Goal: Task Accomplishment & Management: Manage account settings

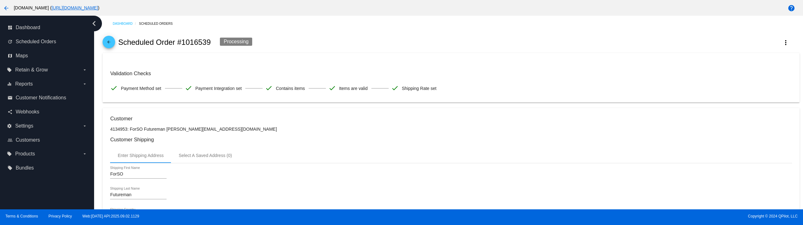
click at [109, 40] on mat-icon "arrow_back" at bounding box center [109, 44] width 8 height 8
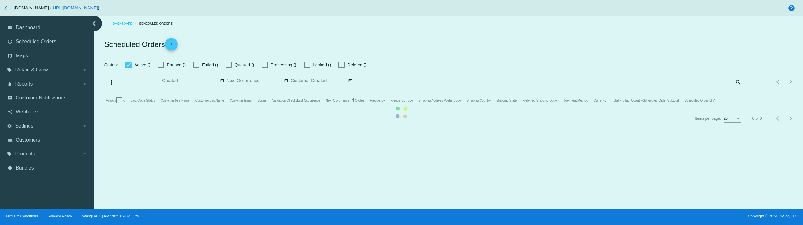
checkbox input "true"
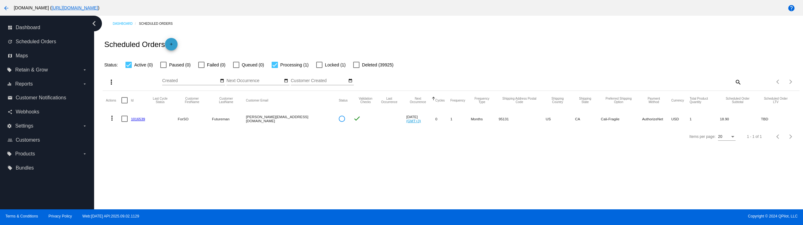
click at [172, 45] on mat-icon "add" at bounding box center [171, 46] width 8 height 8
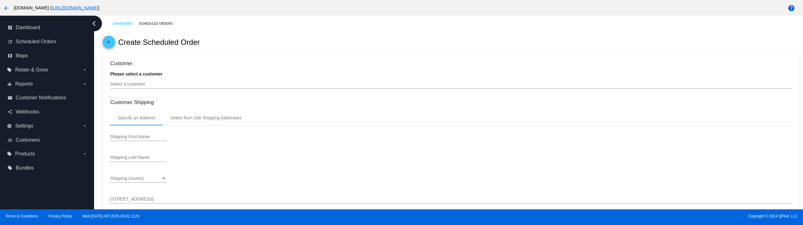
click at [167, 87] on div "Select a customer" at bounding box center [450, 83] width 681 height 12
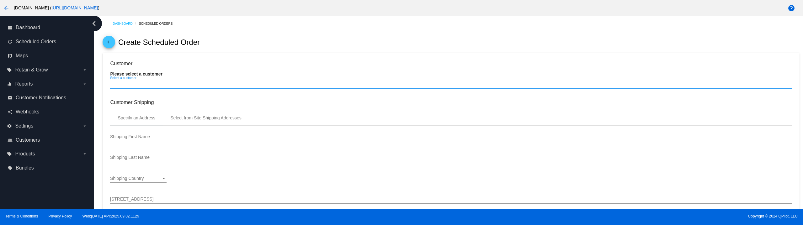
type input "10/2/2025"
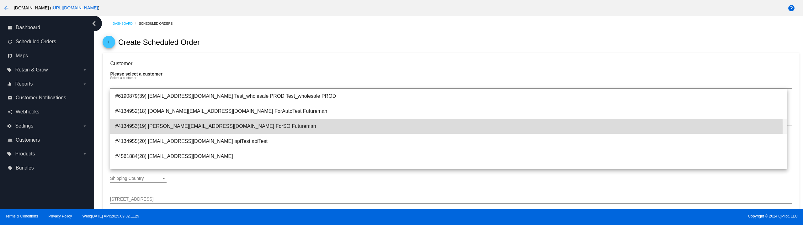
click at [184, 128] on span "#4134953(19) eduard@qpilot.cloud ForSO Futureman" at bounding box center [448, 126] width 667 height 15
type input "ForSO"
type input "Futureman"
type input "1 Main St 1"
type input "San Jose"
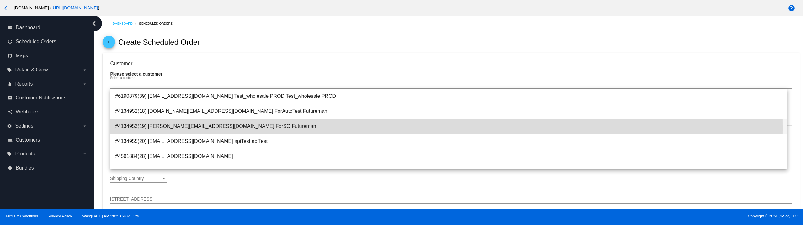
type input "95131"
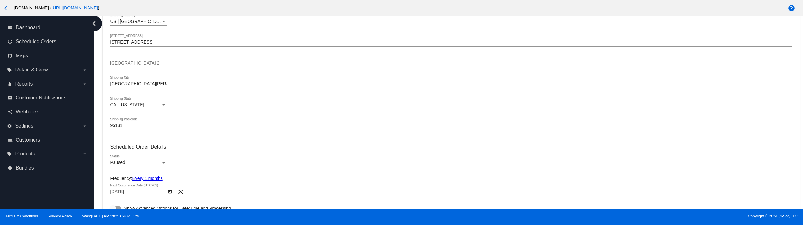
scroll to position [188, 0]
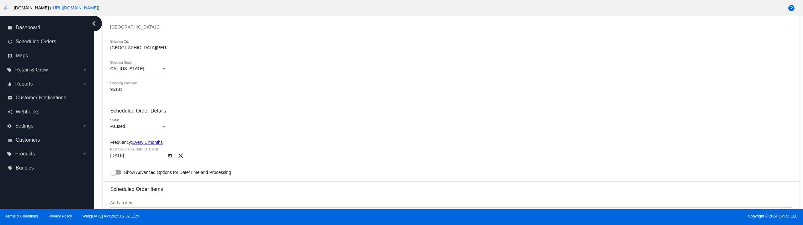
click at [135, 125] on div "Paused" at bounding box center [135, 126] width 51 height 5
click at [132, 114] on span "Active" at bounding box center [138, 113] width 56 height 13
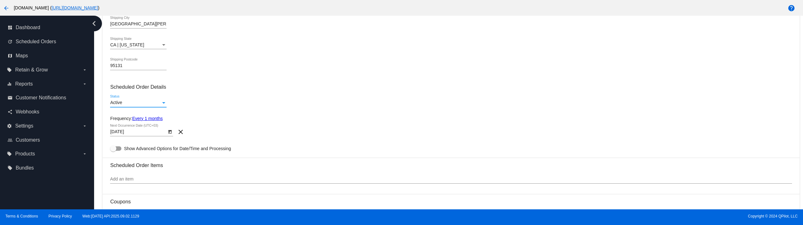
scroll to position [282, 0]
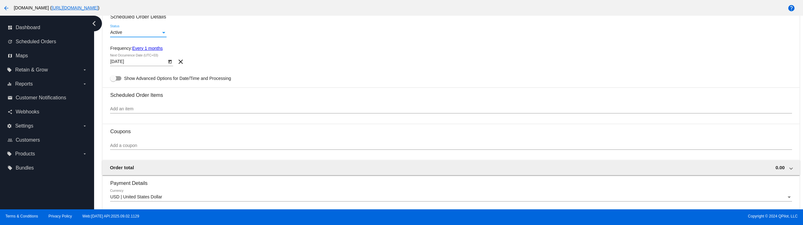
click at [143, 111] on input "Add an item" at bounding box center [450, 109] width 681 height 5
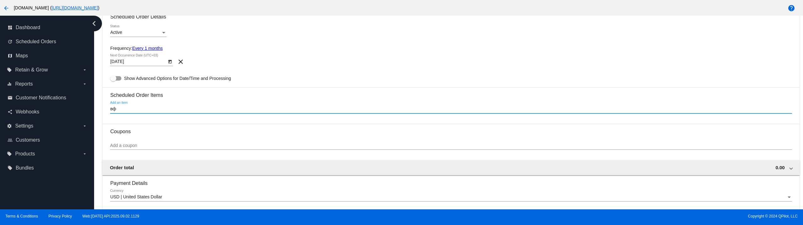
type input "в"
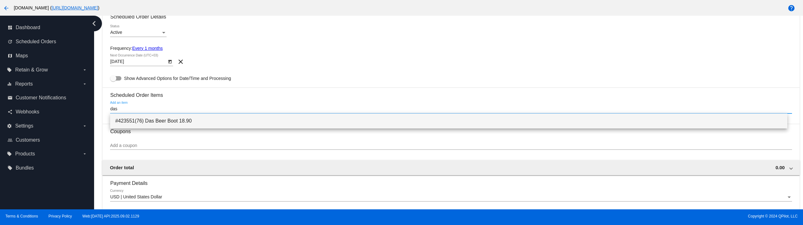
type input "das"
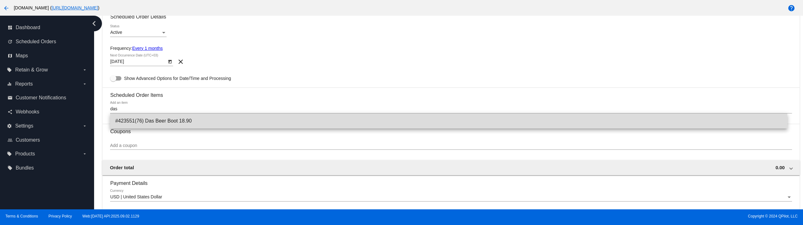
click at [159, 120] on span "#423551(76) Das Beer Boot 18.90" at bounding box center [448, 121] width 667 height 15
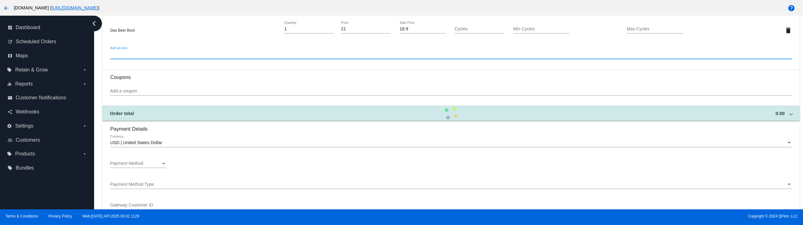
scroll to position [439, 0]
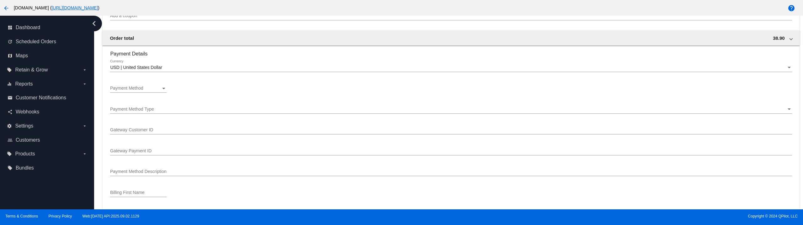
click at [143, 91] on div "Payment Method" at bounding box center [135, 88] width 51 height 5
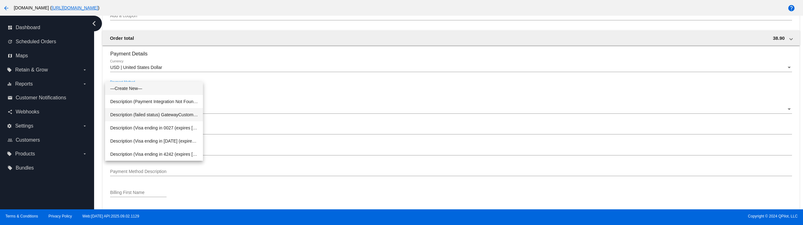
click at [151, 114] on span "Description (failed status) GatewayCustomerId (0) GatewayPaymentId (0)" at bounding box center [154, 114] width 88 height 13
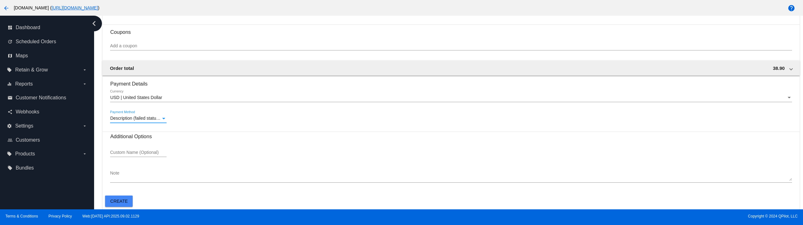
scroll to position [409, 0]
click at [121, 206] on button "Create" at bounding box center [119, 201] width 28 height 11
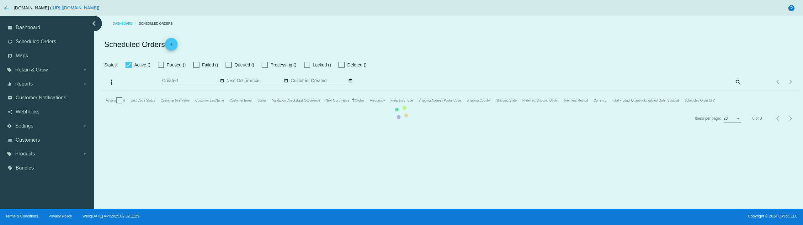
checkbox input "true"
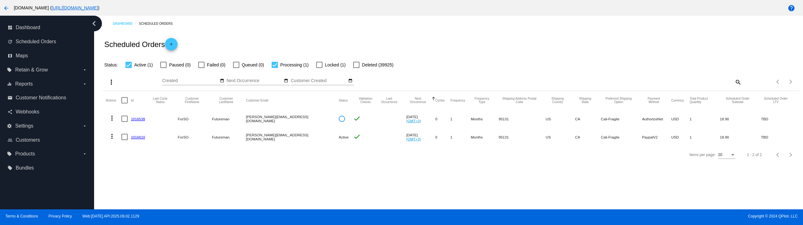
click at [110, 134] on mat-icon "more_vert" at bounding box center [112, 137] width 8 height 8
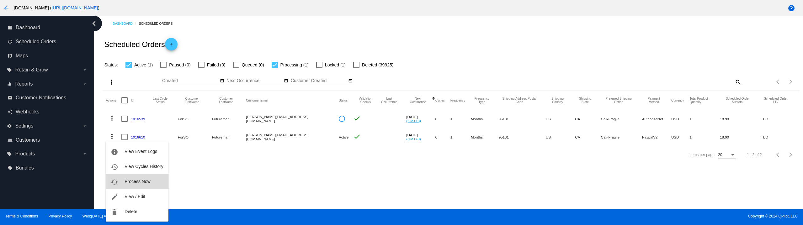
click at [140, 183] on span "Process Now" at bounding box center [137, 181] width 26 height 5
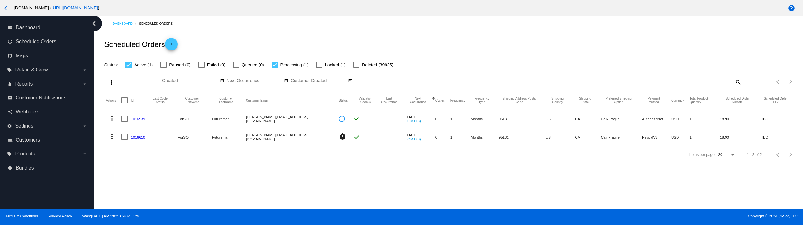
click at [140, 135] on link "1016610" at bounding box center [138, 137] width 14 height 4
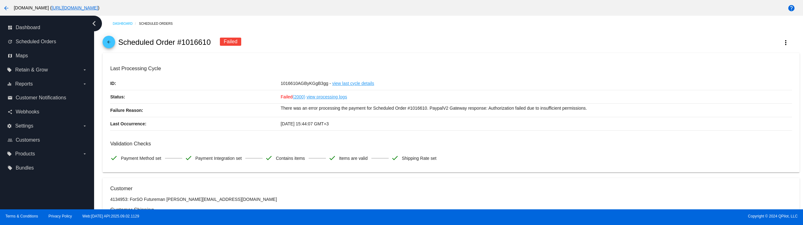
click at [781, 49] on div "arrow_back Scheduled Order #1016610 Failed more_vert" at bounding box center [451, 42] width 697 height 21
click at [781, 47] on button "more_vert" at bounding box center [786, 42] width 28 height 11
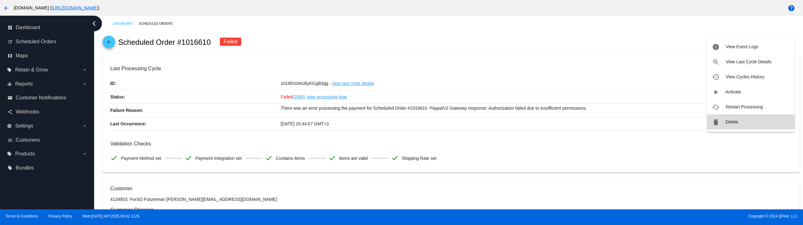
click at [726, 122] on span "Delete" at bounding box center [731, 121] width 13 height 5
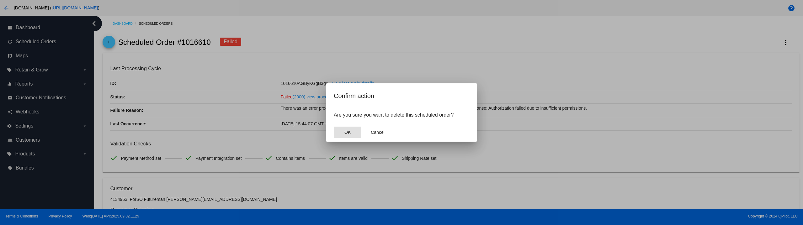
click at [343, 133] on button "OK" at bounding box center [348, 132] width 28 height 11
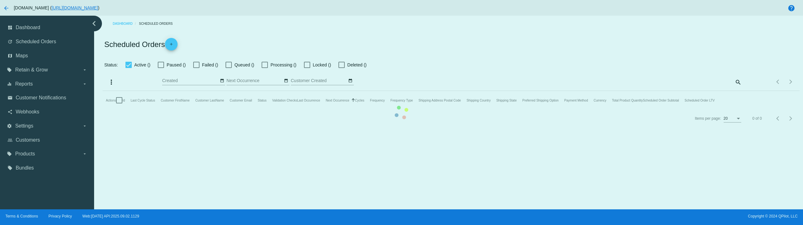
checkbox input "true"
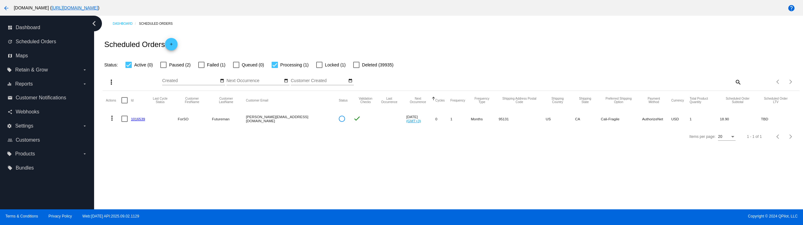
drag, startPoint x: 148, startPoint y: 124, endPoint x: 131, endPoint y: 118, distance: 18.2
click at [131, 118] on mat-row "more_vert 1016539 ForSO Futureman eduard@qpilot.cloud check Oct 2 2025 (GMT+3) …" at bounding box center [451, 119] width 690 height 18
copy link "1016539"
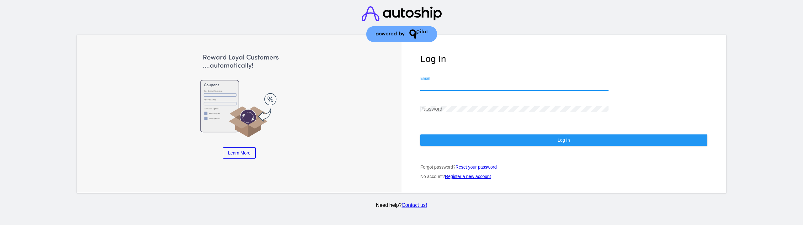
click at [464, 88] on input "Email" at bounding box center [514, 86] width 188 height 6
paste input "Jordan#23!"
type input "[EMAIL_ADDRESS][DOMAIN_NAME]"
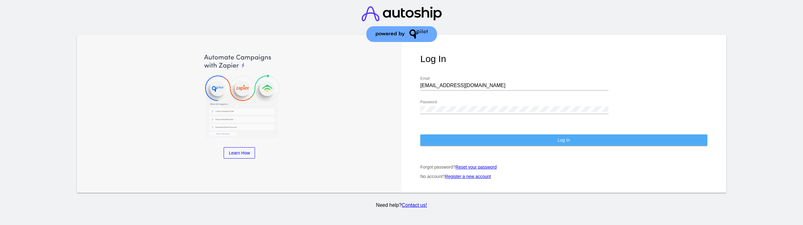
click at [455, 143] on button "Log In" at bounding box center [563, 140] width 287 height 11
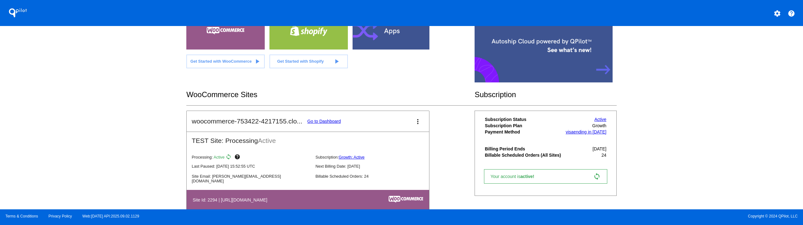
scroll to position [66, 0]
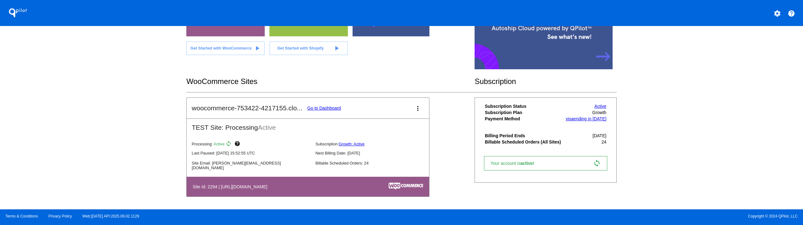
click at [331, 110] on link "Go to Dashboard" at bounding box center [324, 108] width 34 height 5
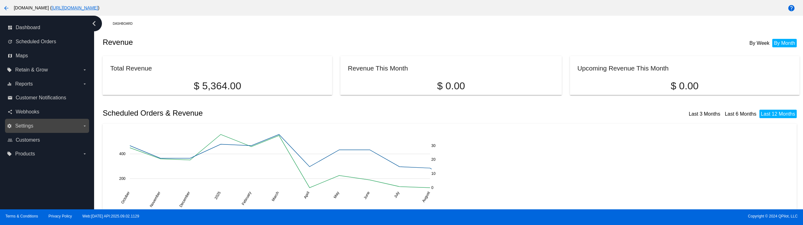
click at [36, 127] on label "settings Settings arrow_drop_down" at bounding box center [47, 126] width 80 height 10
click at [0, 0] on input "settings Settings arrow_drop_down" at bounding box center [0, 0] width 0 height 0
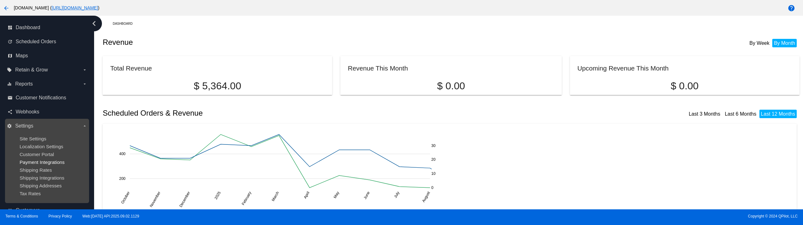
click at [47, 163] on span "Payment Integrations" at bounding box center [41, 162] width 45 height 5
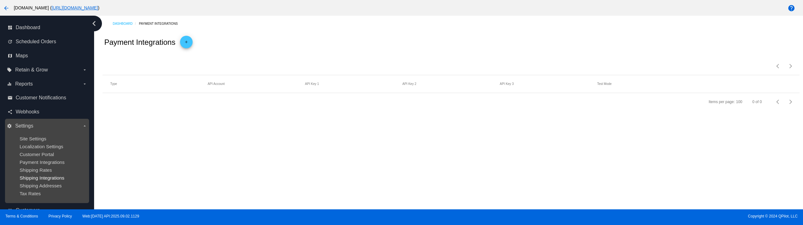
click at [54, 176] on span "Shipping Integrations" at bounding box center [41, 177] width 45 height 5
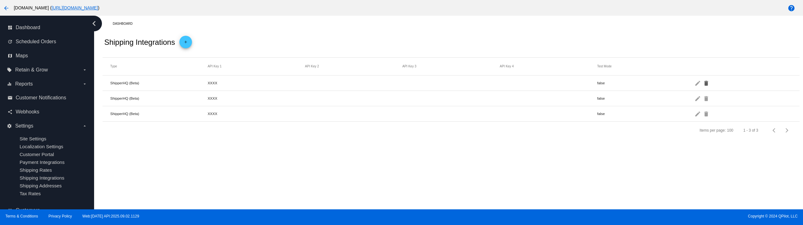
click at [707, 87] on mat-icon "delete" at bounding box center [707, 83] width 8 height 10
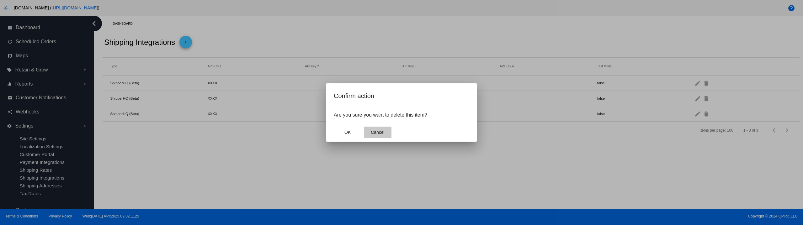
click at [380, 132] on span "Cancel" at bounding box center [378, 132] width 14 height 5
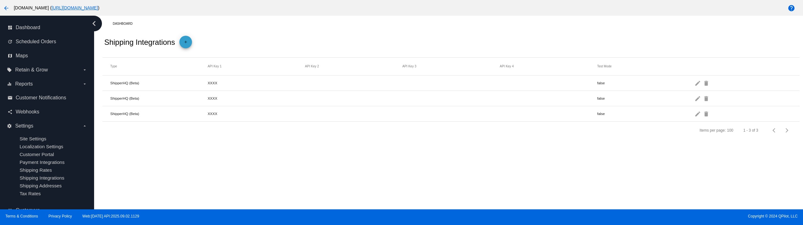
click at [187, 44] on mat-icon "add" at bounding box center [186, 44] width 8 height 8
click at [139, 67] on span "Shipping Carrier Type" at bounding box center [131, 68] width 42 height 5
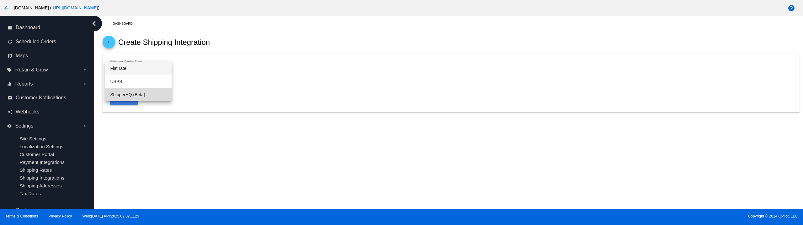
click at [141, 95] on span "ShipperHQ (Beta)" at bounding box center [138, 94] width 56 height 13
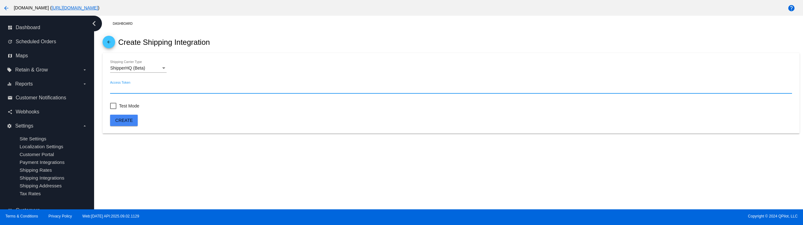
click at [137, 87] on input "Access Token" at bounding box center [450, 89] width 681 height 5
type input "1"
click at [120, 118] on span "Create" at bounding box center [124, 120] width 18 height 5
